Goal: Information Seeking & Learning: Check status

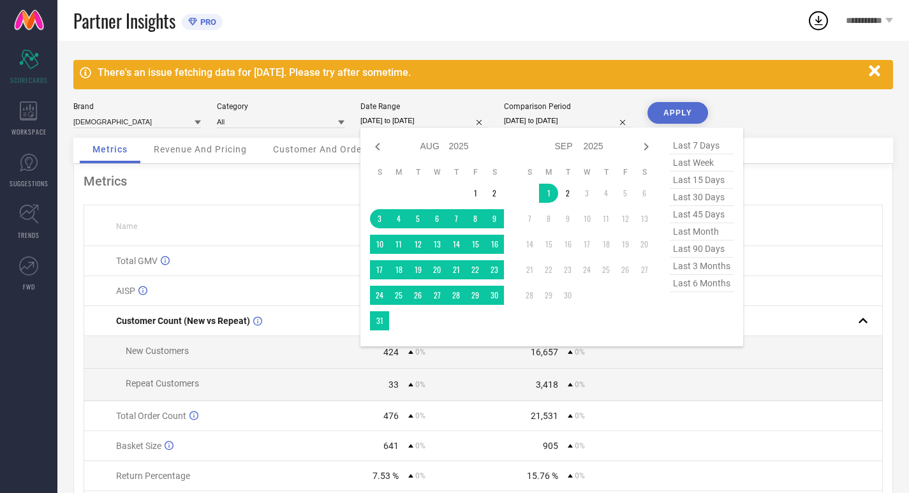
select select "7"
select select "2025"
select select "8"
select select "2025"
click at [707, 196] on span "last 30 days" at bounding box center [702, 197] width 64 height 17
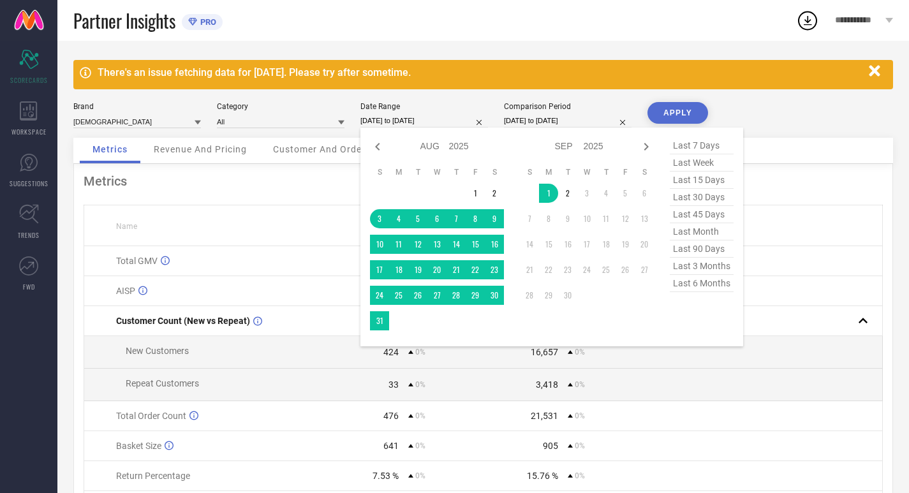
type input "[DATE] to [DATE]"
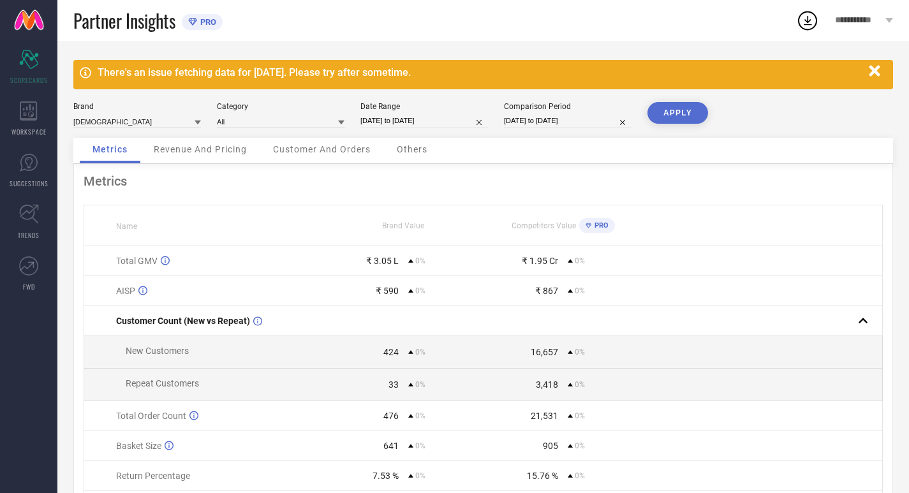
click at [581, 117] on input "[DATE] to [DATE]" at bounding box center [568, 120] width 128 height 13
select select "7"
select select "2025"
select select "8"
select select "2025"
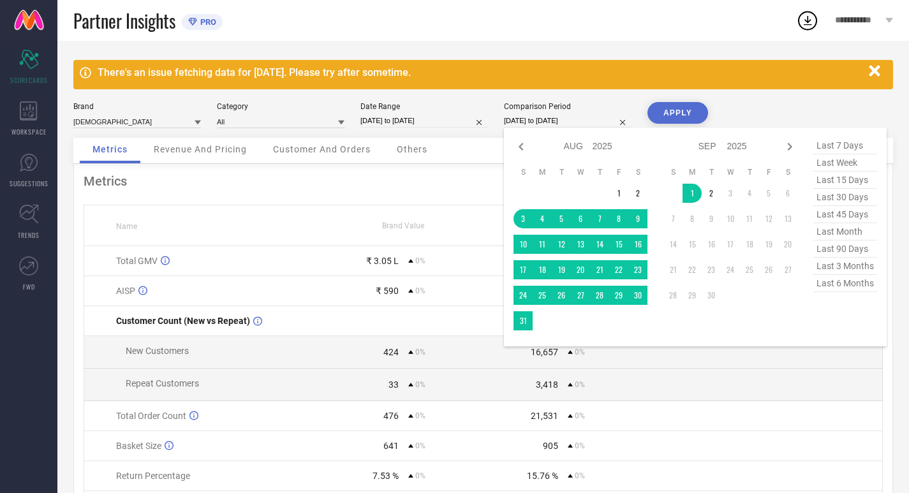
click at [819, 194] on span "last 30 days" at bounding box center [845, 197] width 64 height 17
type input "[DATE] to [DATE]"
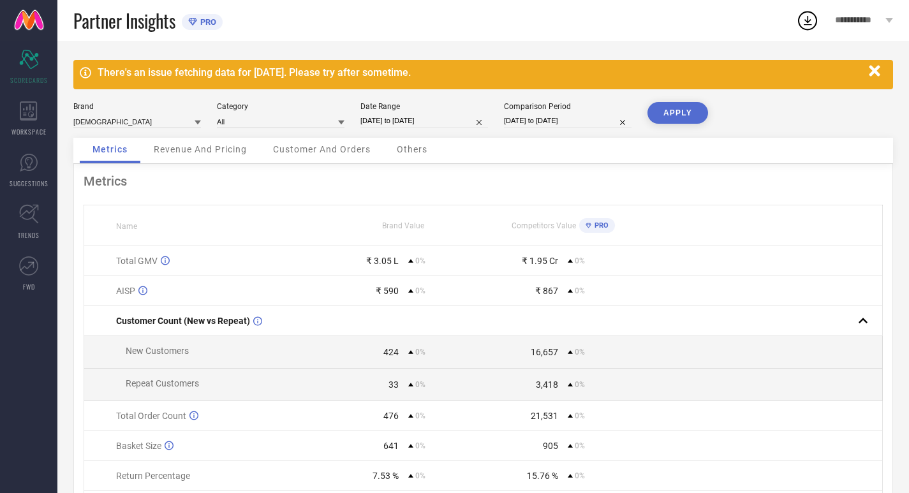
click at [653, 108] on button "APPLY" at bounding box center [677, 113] width 61 height 22
click at [23, 122] on div "WORKSPACE" at bounding box center [28, 118] width 57 height 51
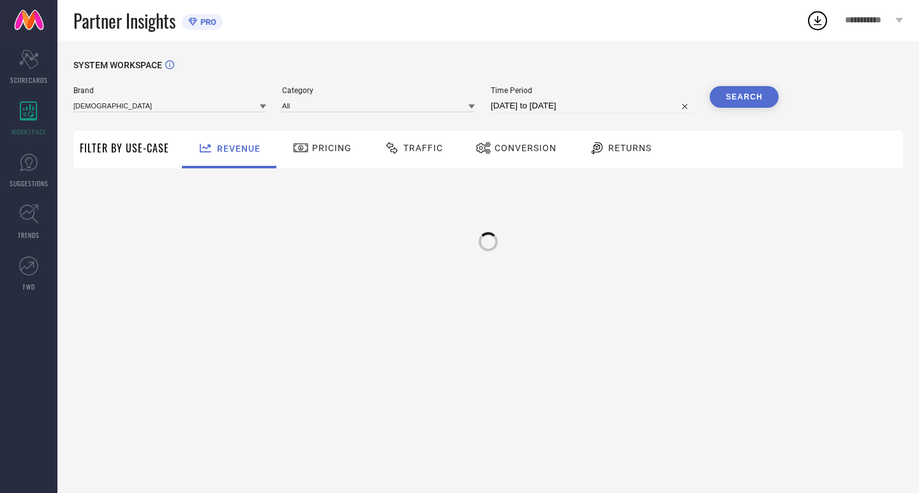
type input "[DEMOGRAPHIC_DATA]"
type input "All"
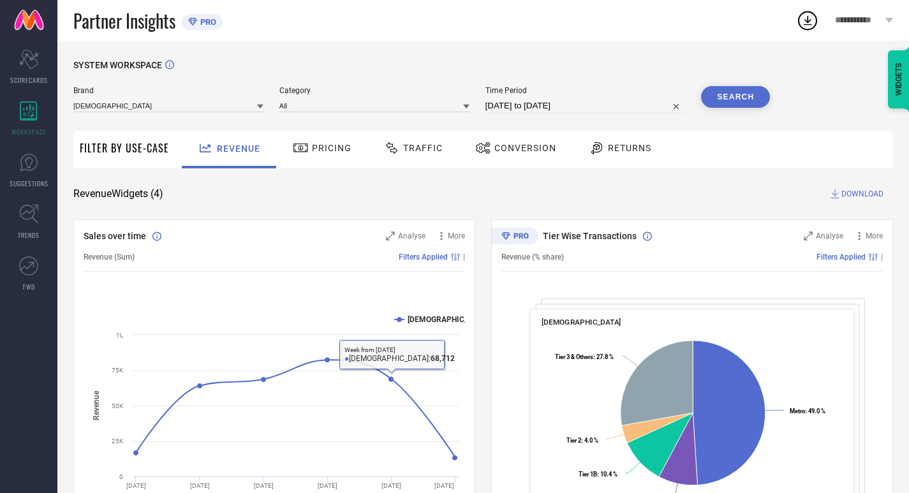
click at [323, 147] on span "Pricing" at bounding box center [332, 148] width 40 height 10
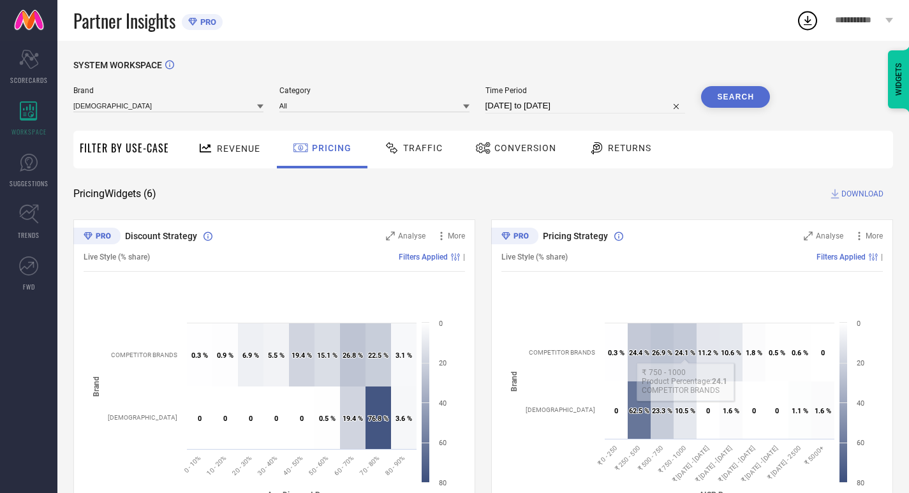
click at [432, 166] on div "Traffic" at bounding box center [413, 150] width 91 height 38
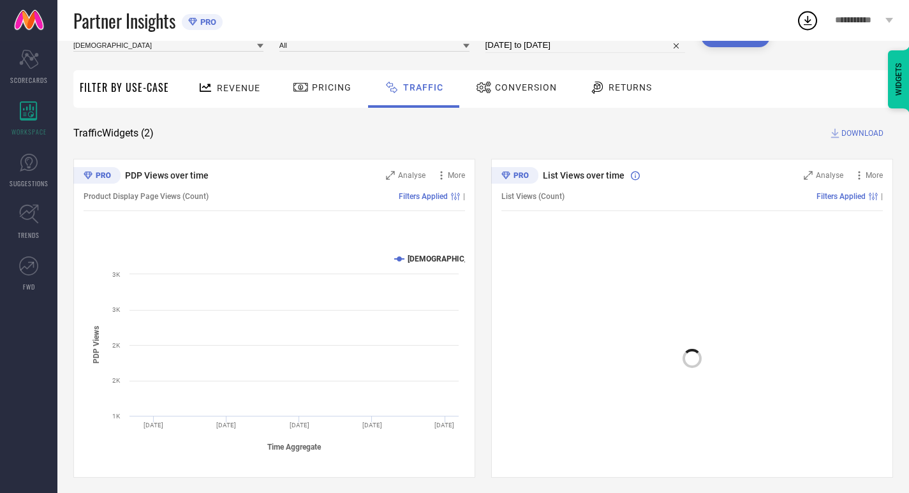
scroll to position [65, 0]
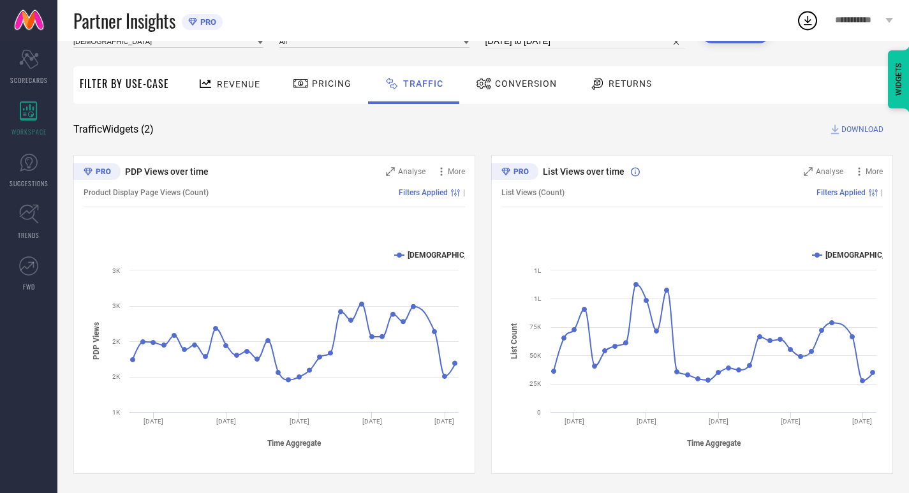
click at [508, 82] on span "Conversion" at bounding box center [526, 83] width 62 height 10
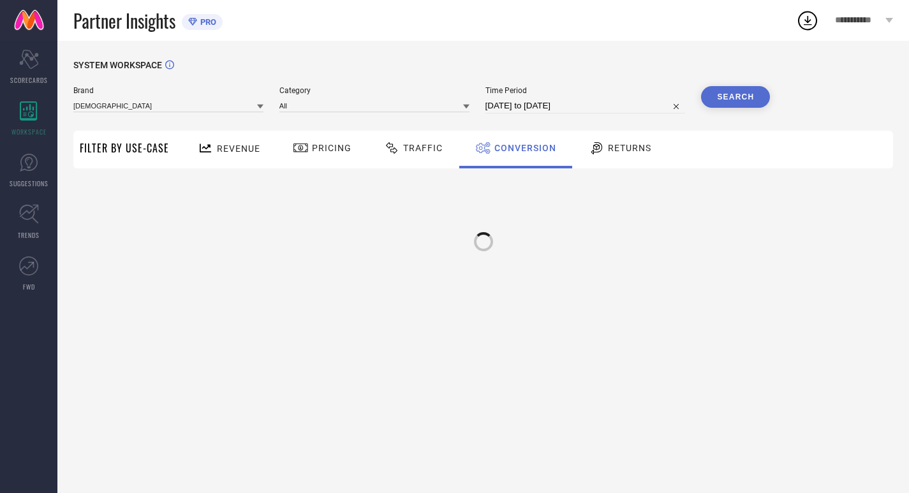
scroll to position [0, 0]
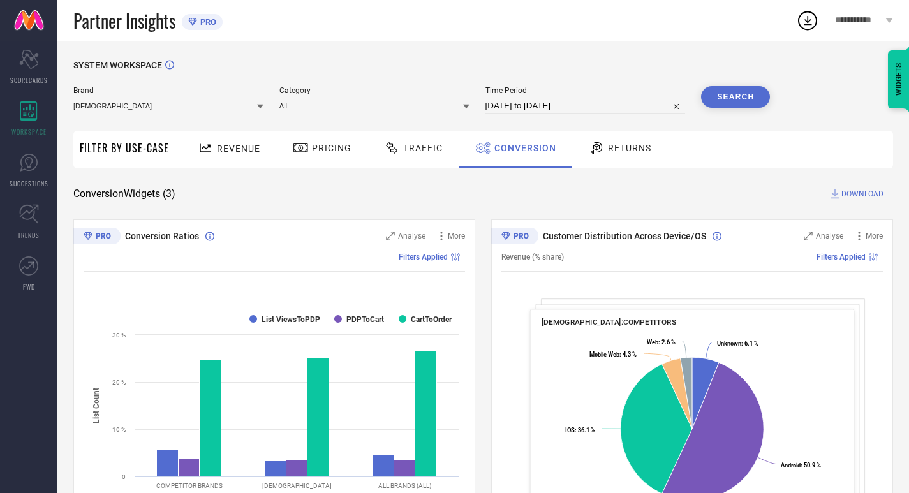
click at [628, 153] on span "Returns" at bounding box center [629, 148] width 43 height 10
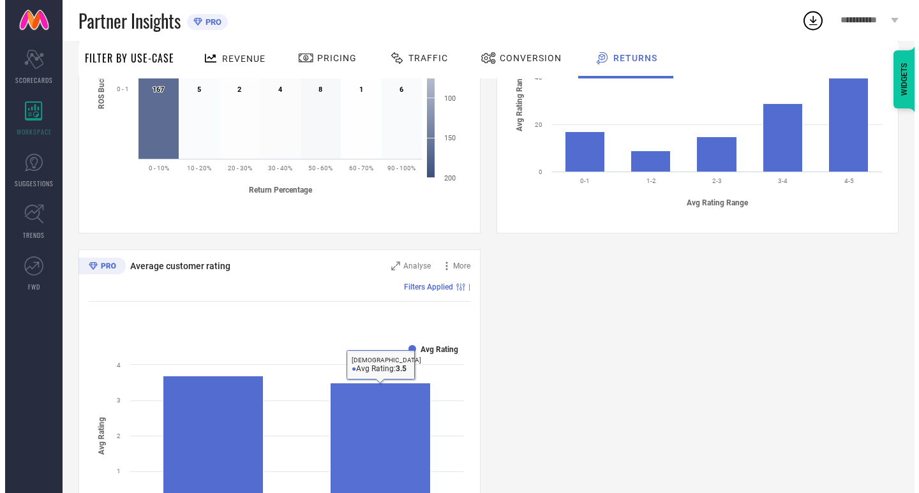
scroll to position [480, 0]
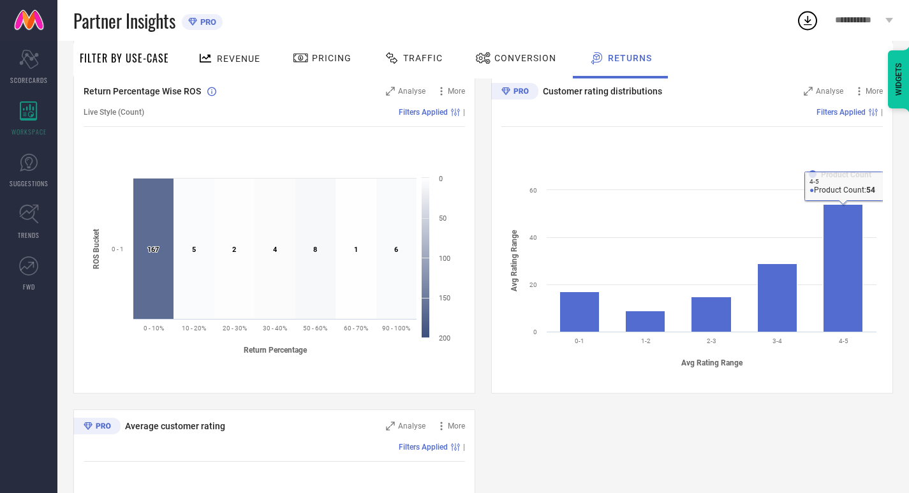
click at [811, 100] on div "Filters Applied |" at bounding box center [691, 112] width 381 height 29
click at [810, 98] on div "Analyse" at bounding box center [824, 91] width 40 height 13
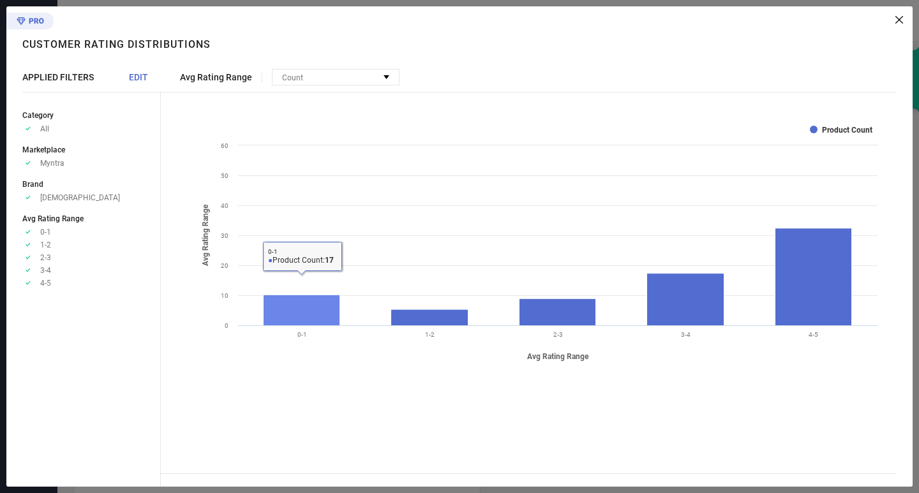
click at [299, 307] on rect at bounding box center [301, 310] width 77 height 31
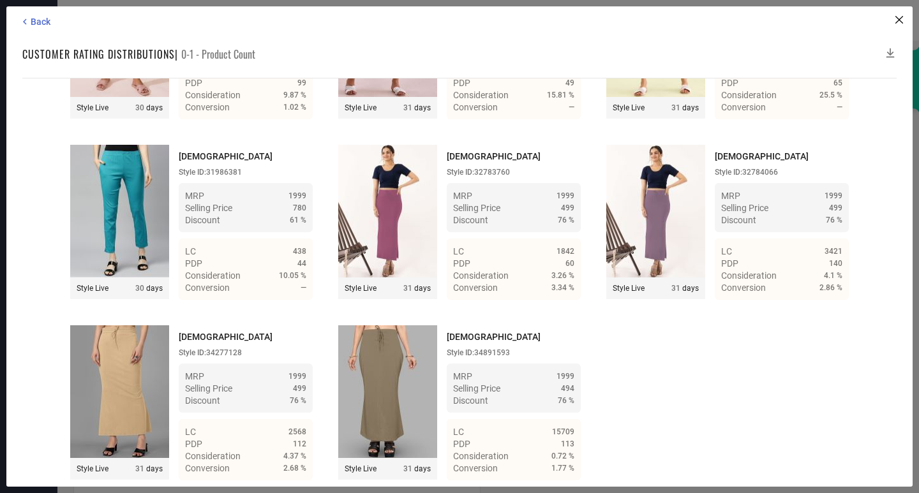
scroll to position [939, 0]
click at [36, 24] on span "Back" at bounding box center [41, 22] width 20 height 10
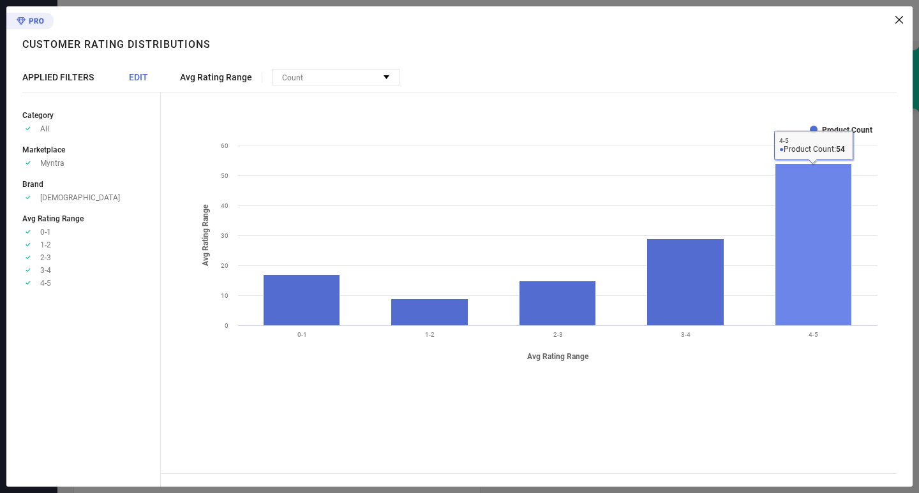
click at [850, 266] on rect at bounding box center [813, 245] width 77 height 162
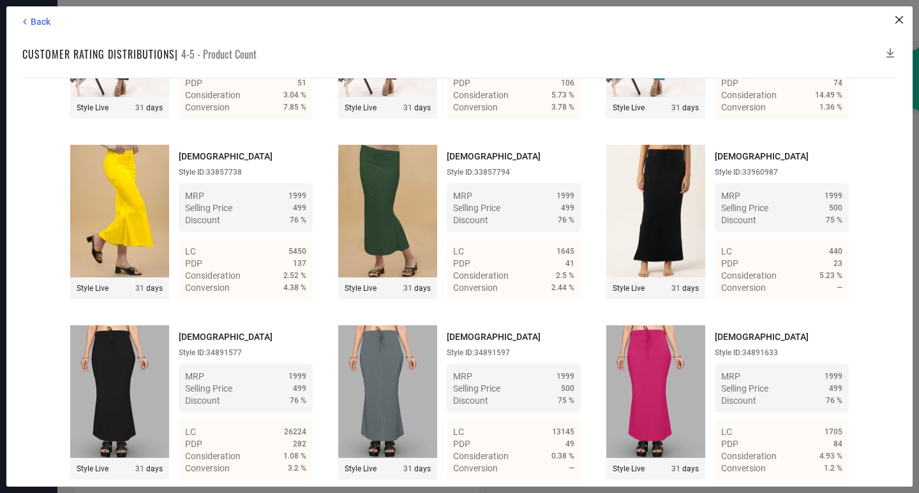
scroll to position [3052, 0]
